Goal: Transaction & Acquisition: Download file/media

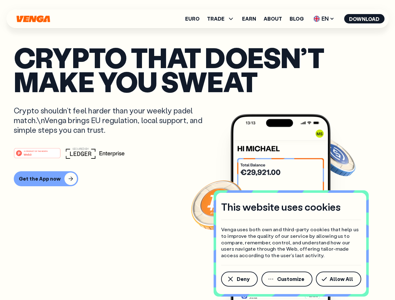
click at [198, 150] on div "#1 PRODUCT OF THE MONTH Web3" at bounding box center [198, 153] width 368 height 11
click at [239, 280] on span "Deny" at bounding box center [243, 279] width 13 height 5
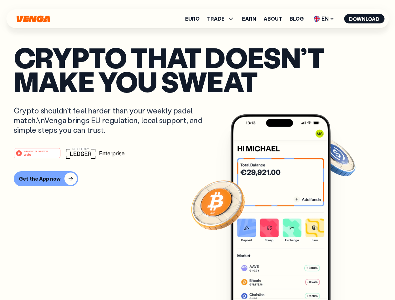
click at [288, 280] on img at bounding box center [281, 219] width 100 height 210
click at [340, 280] on article "Crypto that doesn’t make you sweat Crypto shouldn’t feel harder than your weekl…" at bounding box center [198, 162] width 368 height 235
click at [223, 19] on span "TRADE" at bounding box center [216, 18] width 18 height 5
click at [324, 19] on span "EN" at bounding box center [323, 19] width 25 height 10
click at [365, 19] on button "Download" at bounding box center [364, 18] width 40 height 9
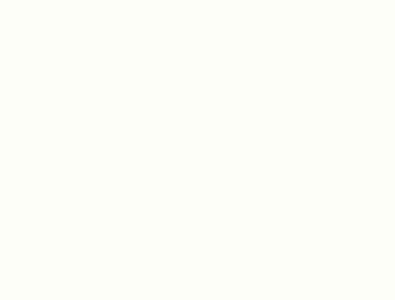
click at [45, 0] on html "This website uses cookies Venga uses both own and third-party cookies that help…" at bounding box center [197, 0] width 395 height 0
click at [38, 0] on html "This website uses cookies Venga uses both own and third-party cookies that help…" at bounding box center [197, 0] width 395 height 0
